Goal: Information Seeking & Learning: Learn about a topic

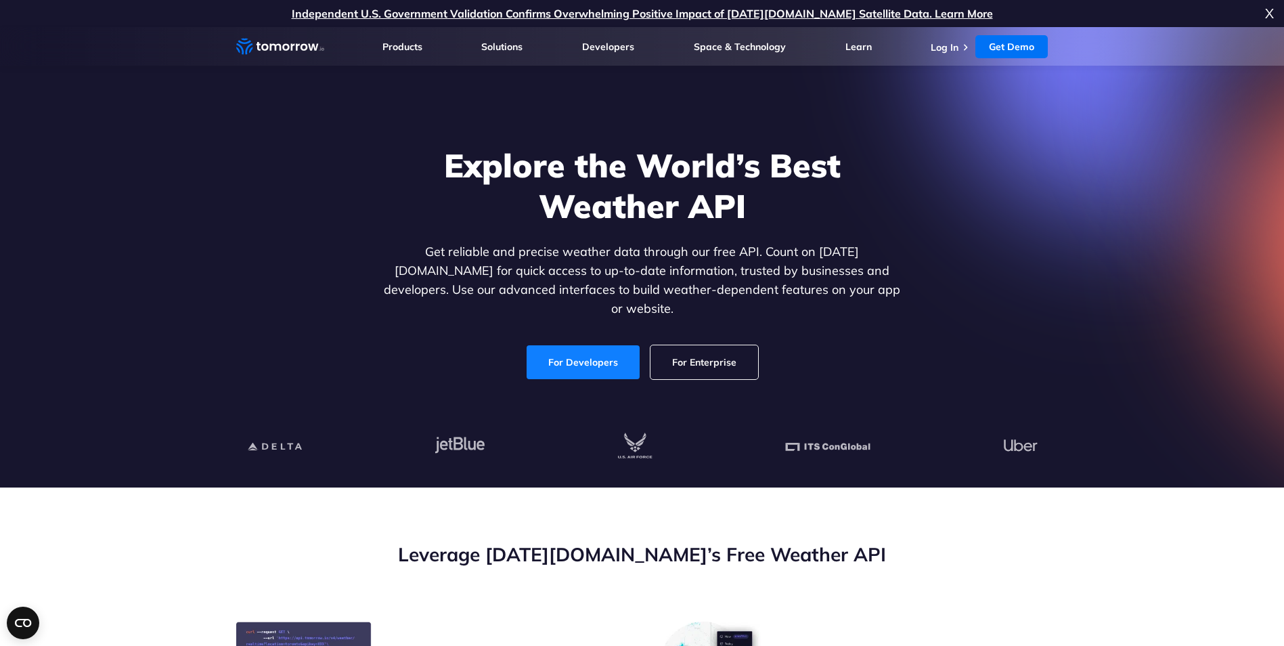
click at [568, 347] on link "For Developers" at bounding box center [582, 362] width 113 height 34
click at [706, 347] on link "For Enterprise" at bounding box center [704, 362] width 108 height 34
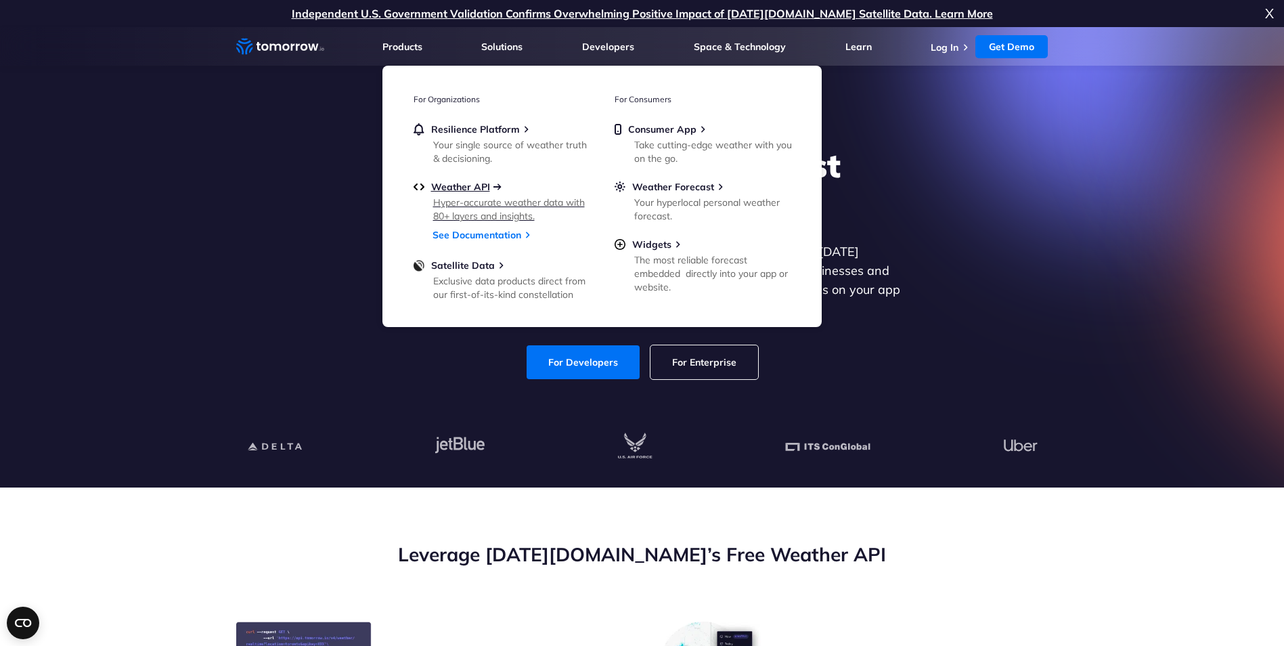
click at [477, 189] on span "Weather API" at bounding box center [460, 187] width 59 height 12
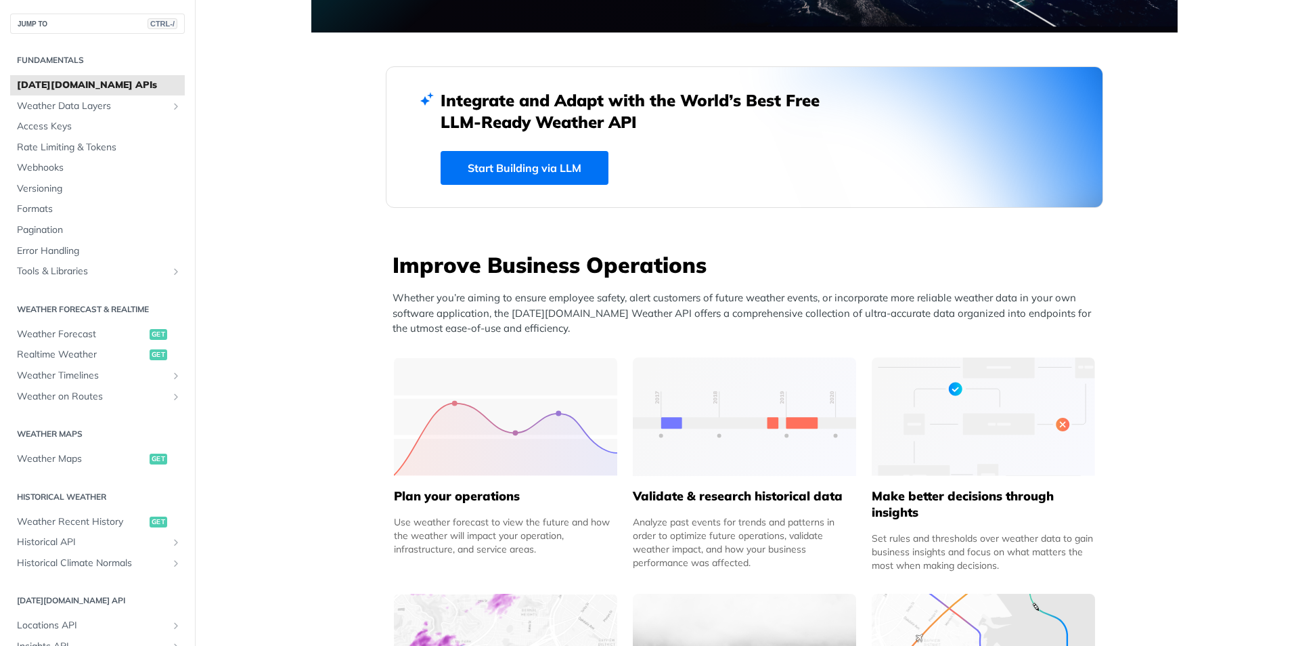
scroll to position [338, 0]
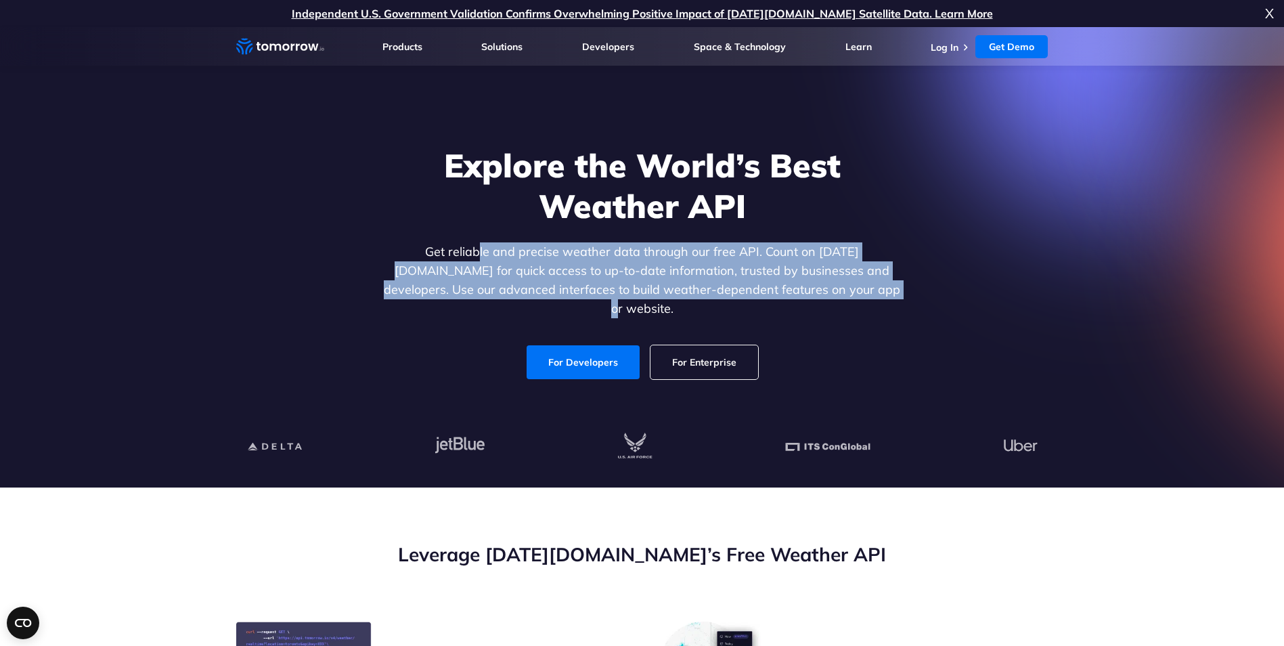
drag, startPoint x: 440, startPoint y: 252, endPoint x: 834, endPoint y: 293, distance: 395.9
click at [834, 293] on p "Get reliable and precise weather data through our free API. Count on [DATE][DOM…" at bounding box center [642, 280] width 522 height 76
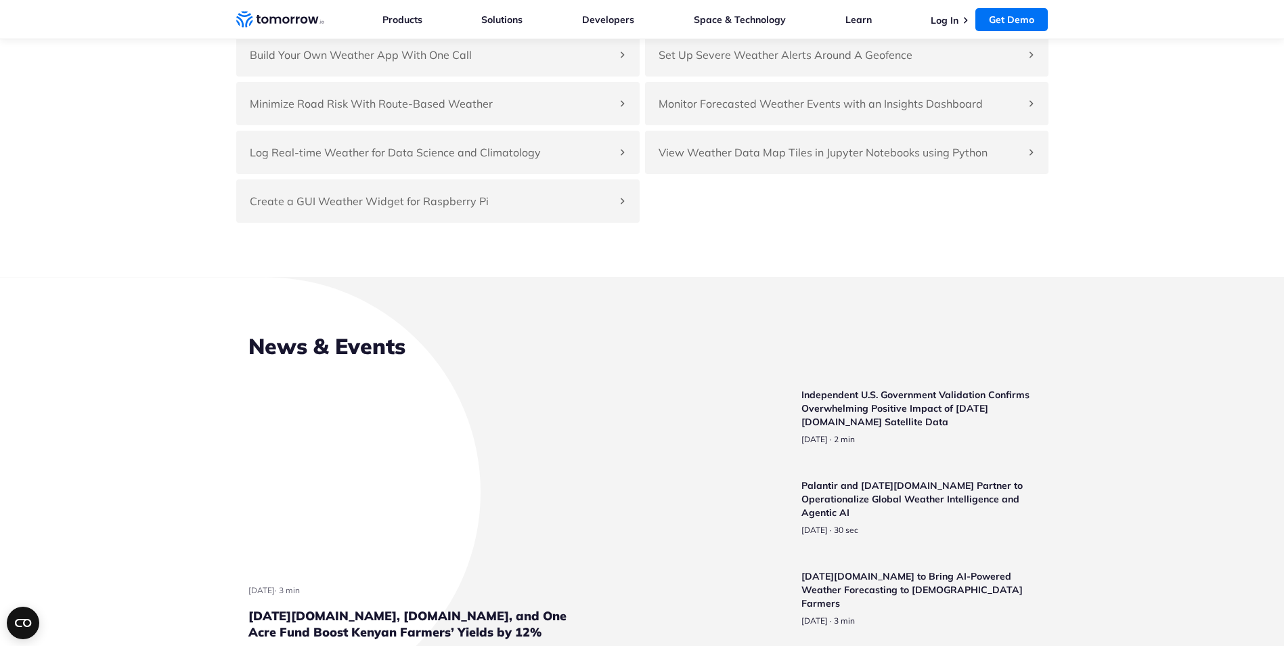
scroll to position [3181, 0]
